Goal: Communication & Community: Participate in discussion

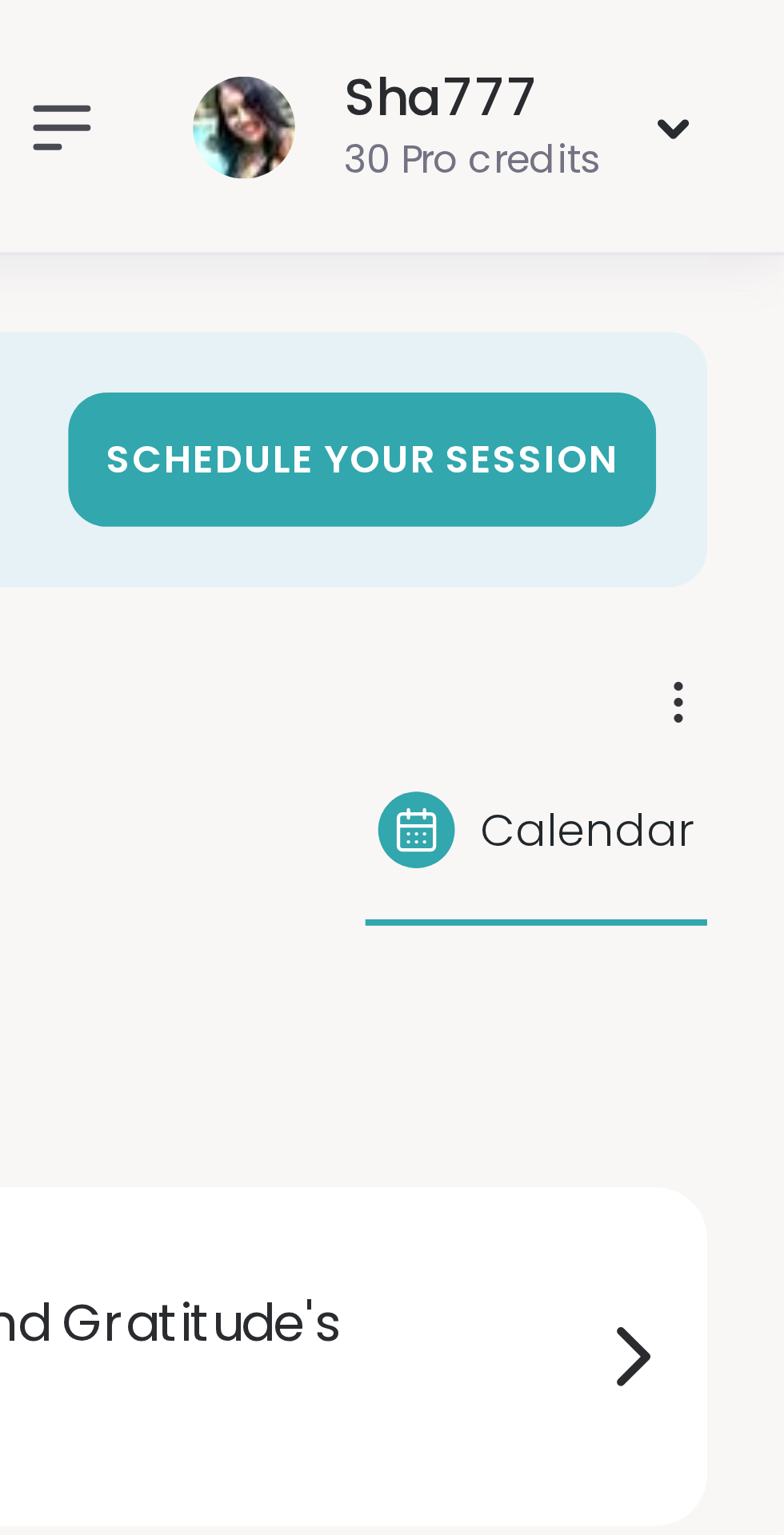
click at [600, 37] on icon at bounding box center [602, 31] width 13 height 9
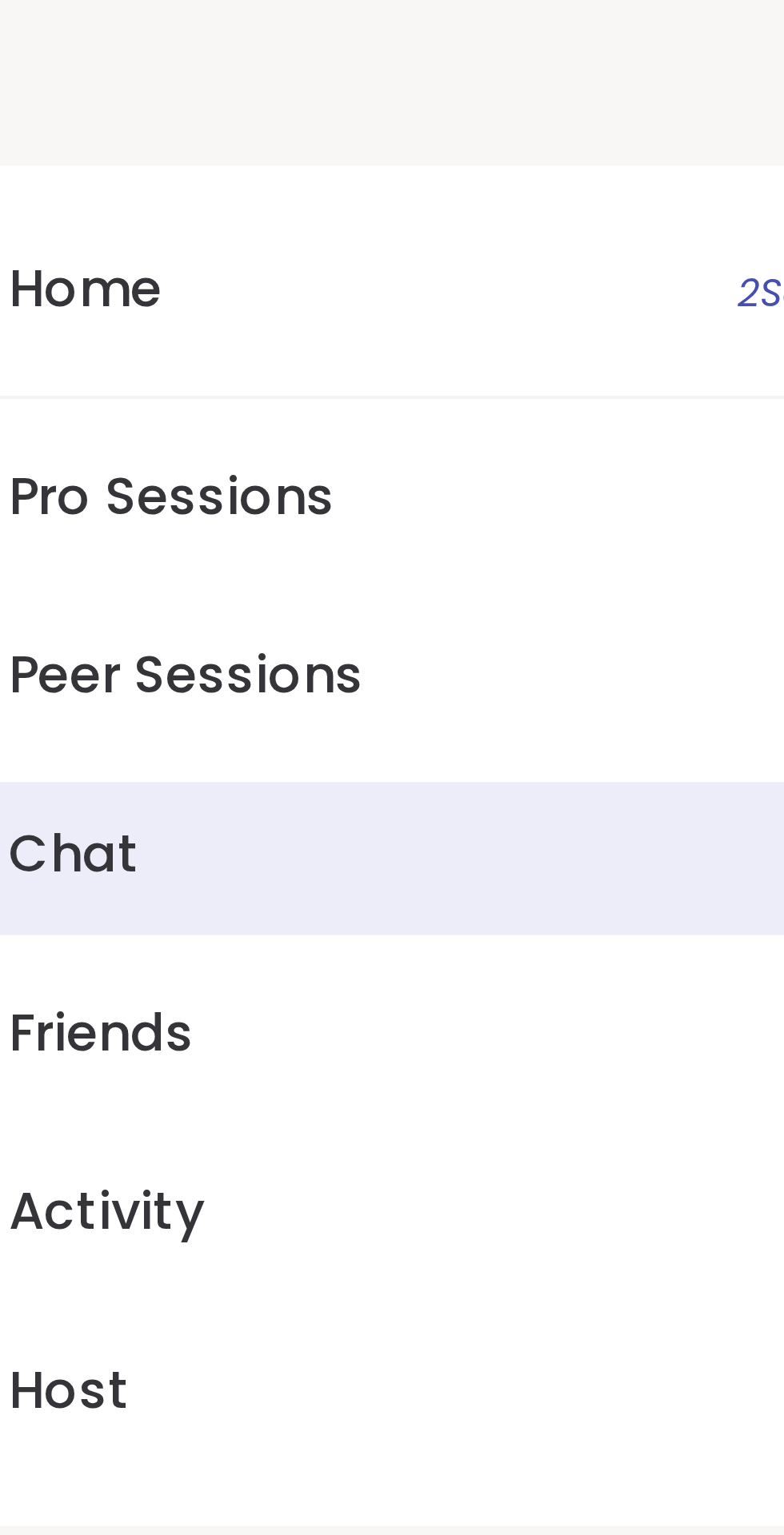
click at [423, 221] on link "Chat 9" at bounding box center [469, 214] width 275 height 38
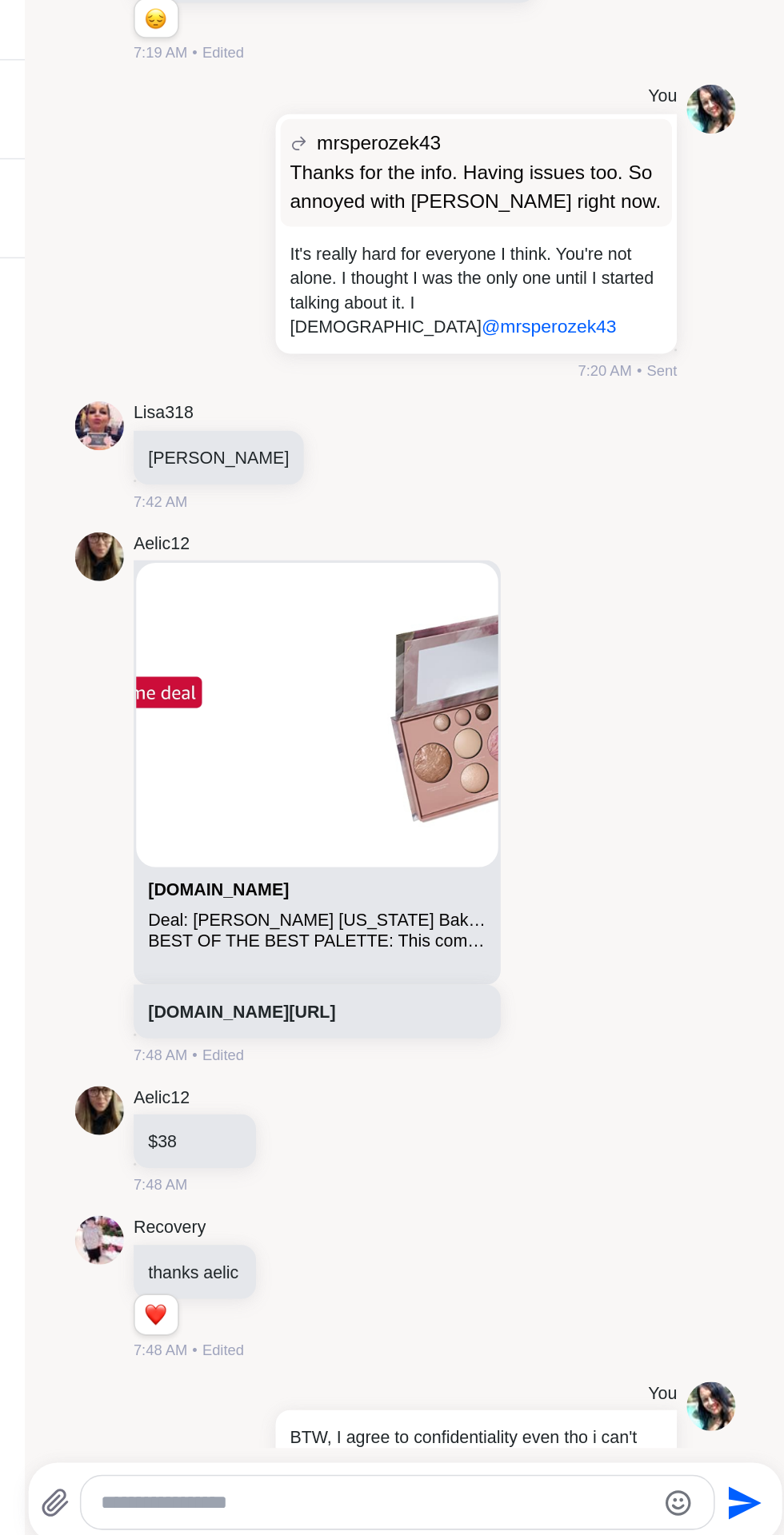
click at [309, 1509] on icon at bounding box center [306, 1506] width 15 height 17
click at [0, 0] on input "file" at bounding box center [0, 0] width 0 height 0
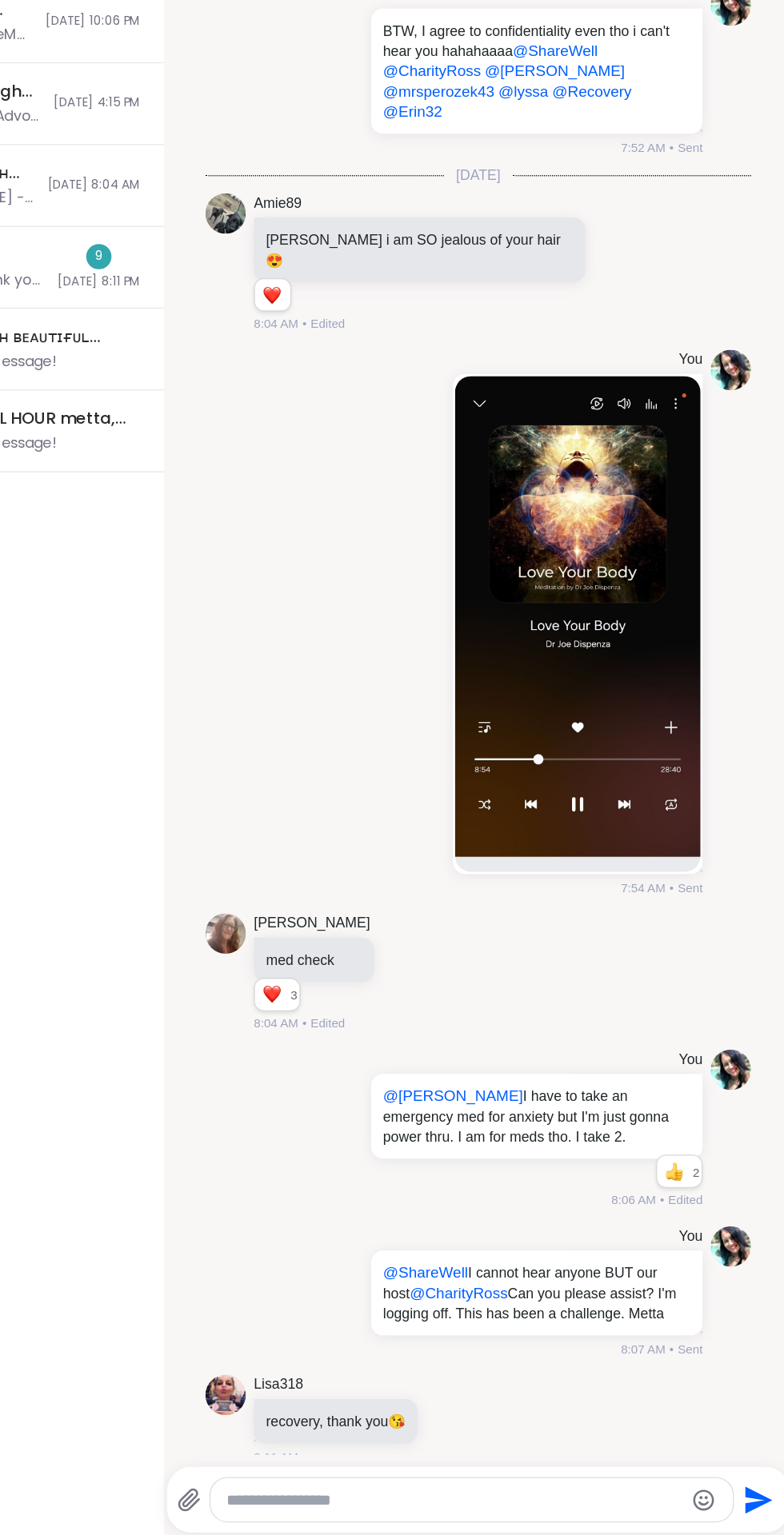
scroll to position [3128, 0]
